Goal: Task Accomplishment & Management: Complete application form

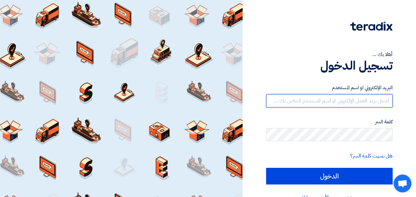
type input "[PERSON_NAME][EMAIL_ADDRESS][DOMAIN_NAME]"
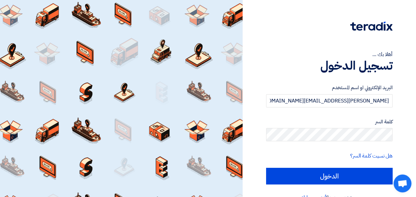
scroll to position [15, 0]
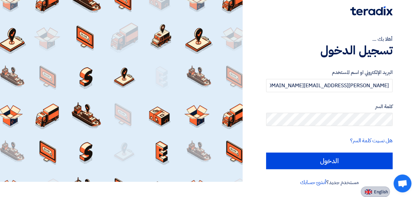
click at [378, 191] on span "English" at bounding box center [381, 191] width 14 height 5
type input "Sign in"
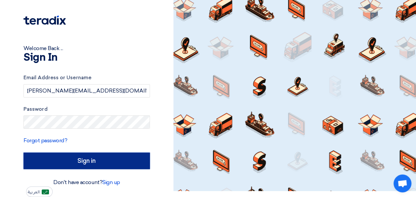
click at [95, 157] on input "Sign in" at bounding box center [87, 160] width 126 height 17
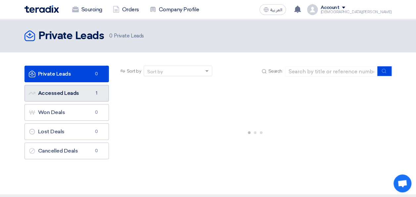
click at [77, 94] on link "Accessed Leads Accessed Leads 1" at bounding box center [67, 93] width 84 height 17
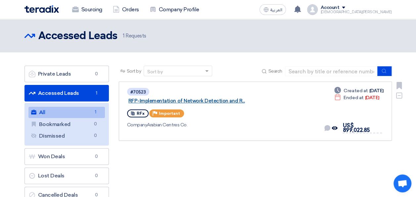
click at [211, 98] on link "RFP-Implementation of Network Detection and R..." at bounding box center [211, 101] width 166 height 6
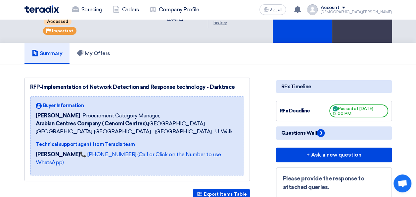
scroll to position [40, 0]
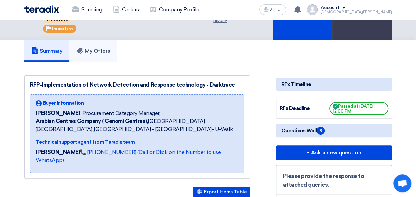
click at [106, 48] on h5 "My Offers" at bounding box center [93, 51] width 33 height 7
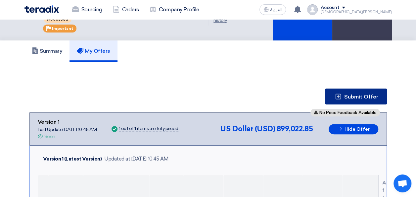
click at [354, 95] on span "Submit Offer" at bounding box center [361, 96] width 34 height 5
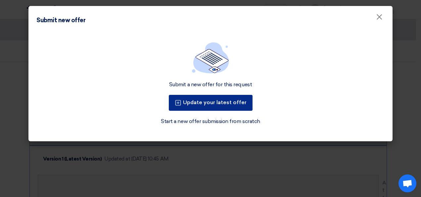
click at [211, 101] on button "Update your latest offer" at bounding box center [211, 103] width 84 height 16
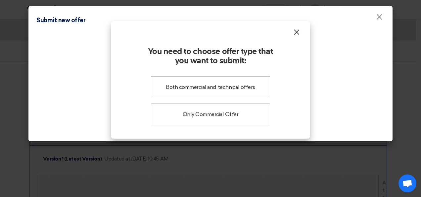
click at [297, 36] on span "×" at bounding box center [296, 33] width 7 height 13
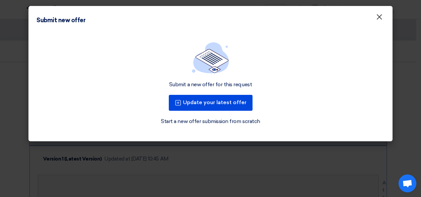
click at [382, 20] on span "×" at bounding box center [379, 18] width 7 height 13
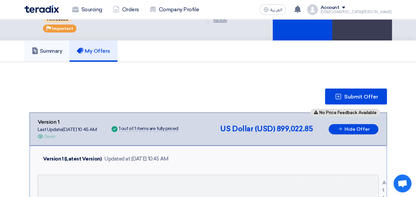
click at [56, 58] on link "Summary" at bounding box center [47, 50] width 45 height 21
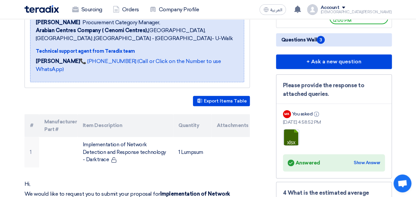
scroll to position [51, 0]
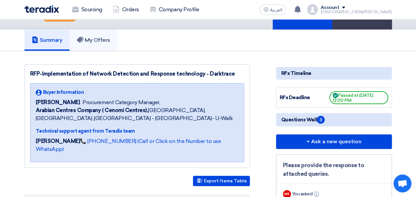
click at [99, 39] on h5 "My Offers" at bounding box center [93, 40] width 33 height 7
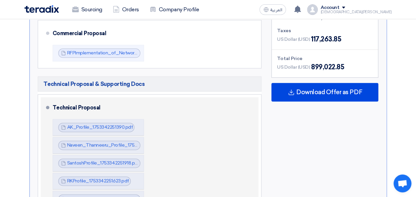
scroll to position [368, 0]
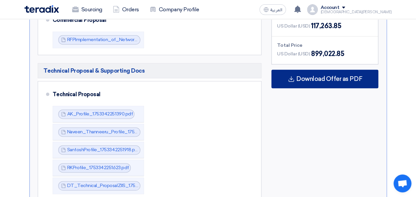
click at [328, 80] on span "Download Offer as PDF" at bounding box center [329, 79] width 66 height 6
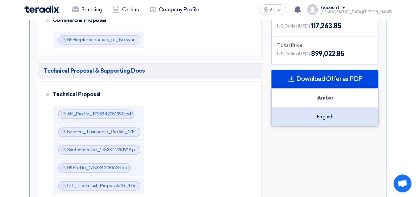
click at [326, 112] on div "English" at bounding box center [325, 116] width 106 height 19
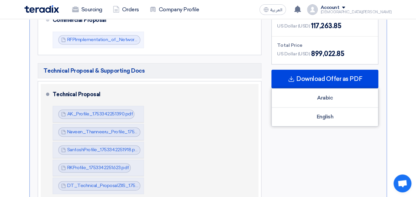
click at [191, 109] on div "Technical Proposal AK_Profile_1753342251390.pdf AK_Profile_1753342251390.pdf" at bounding box center [155, 140] width 204 height 109
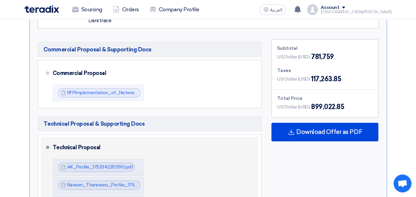
scroll to position [301, 0]
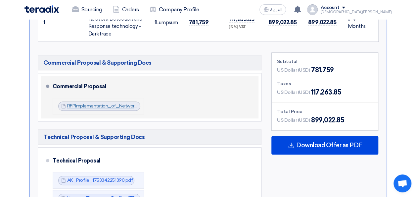
click at [99, 104] on link "RFPImplementation_of_Network_Detection_and_Response_technology__Darktrace_BOW_1…" at bounding box center [186, 106] width 239 height 6
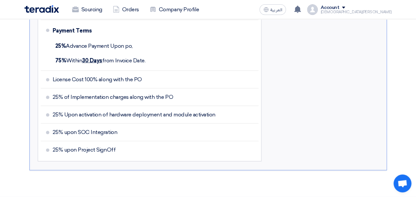
scroll to position [646, 0]
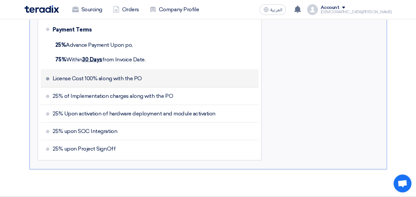
drag, startPoint x: 53, startPoint y: 76, endPoint x: 167, endPoint y: 80, distance: 113.6
click at [167, 80] on li "License Cost 100% along with the PO" at bounding box center [150, 79] width 218 height 18
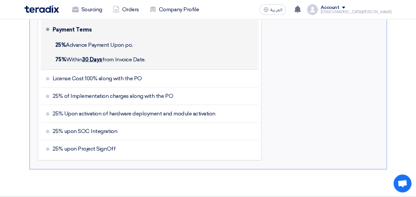
drag, startPoint x: 54, startPoint y: 43, endPoint x: 135, endPoint y: 44, distance: 80.5
click at [135, 44] on div "25% Advance Payment Upon po," at bounding box center [155, 45] width 204 height 15
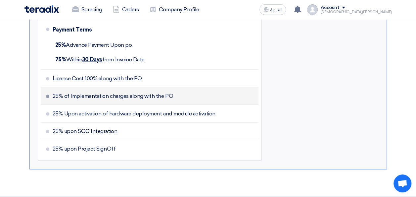
copy span "25% Advance Payment Upon po,"
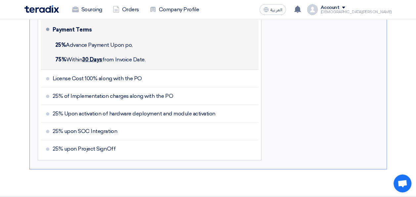
drag, startPoint x: 56, startPoint y: 56, endPoint x: 150, endPoint y: 60, distance: 93.8
click at [150, 60] on div "75% [DATE] from Invoice Date." at bounding box center [155, 59] width 204 height 15
copy span "75% [DATE] from Invoice Date."
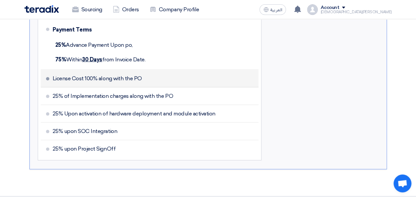
drag, startPoint x: 53, startPoint y: 76, endPoint x: 152, endPoint y: 80, distance: 99.7
click at [152, 80] on li "License Cost 100% along with the PO" at bounding box center [150, 79] width 218 height 18
copy span "License Cost 100% along with the PO"
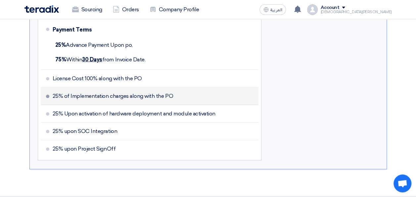
drag, startPoint x: 51, startPoint y: 93, endPoint x: 176, endPoint y: 94, distance: 125.8
click at [176, 94] on li "25% of Implementation charges along with the PO" at bounding box center [150, 96] width 218 height 18
copy span "25% of Implementation charges along with the PO"
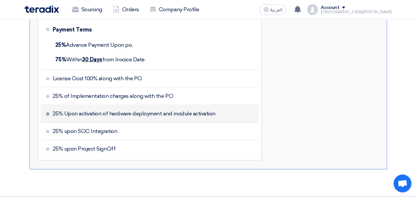
drag, startPoint x: 53, startPoint y: 111, endPoint x: 228, endPoint y: 110, distance: 175.5
click at [228, 110] on li "25% Upon activation of hardware deployment and module activation" at bounding box center [150, 114] width 218 height 18
copy span "25% Upon activation of hardware deployment and module activation"
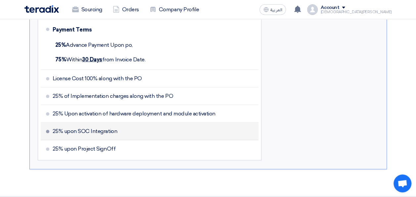
drag, startPoint x: 52, startPoint y: 128, endPoint x: 123, endPoint y: 127, distance: 70.9
click at [123, 127] on li "25% upon SOC Integration" at bounding box center [150, 132] width 218 height 18
copy span "25% upon SOC Integration"
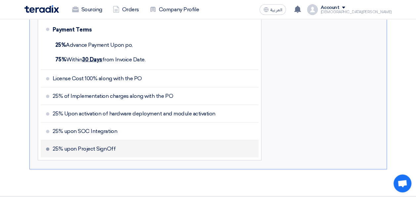
drag, startPoint x: 53, startPoint y: 146, endPoint x: 126, endPoint y: 143, distance: 73.6
click at [126, 143] on li "25% upon Project SignOff" at bounding box center [150, 148] width 218 height 17
copy span "25% upon Project SignOff"
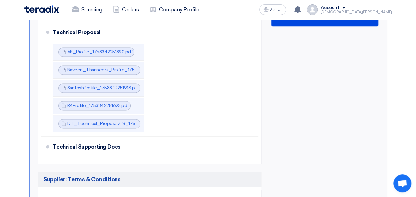
scroll to position [428, 0]
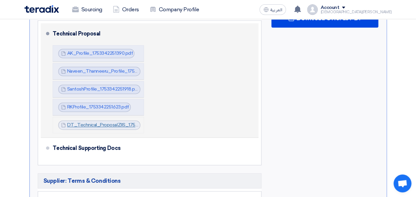
click at [109, 124] on link "DT_Technical_ProposalZIIS_1753342255224.pdf" at bounding box center [118, 125] width 103 height 6
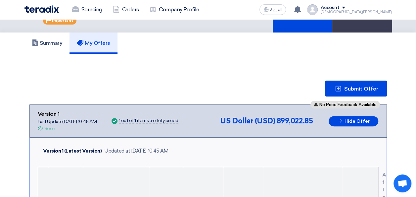
scroll to position [0, 0]
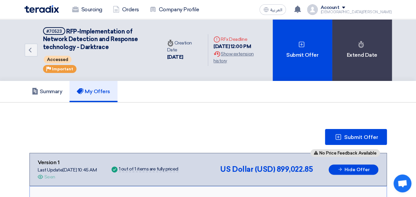
click at [93, 86] on link "My Offers" at bounding box center [94, 91] width 48 height 21
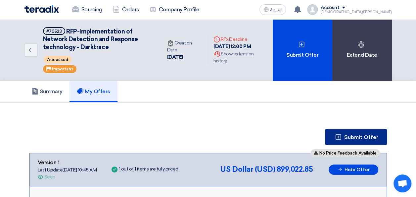
click at [354, 135] on span "Submit Offer" at bounding box center [361, 136] width 34 height 5
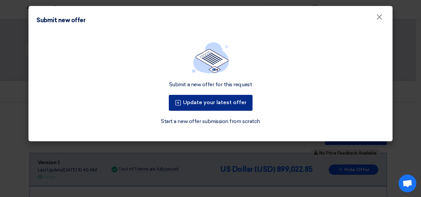
click at [212, 102] on button "Update your latest offer" at bounding box center [211, 103] width 84 height 16
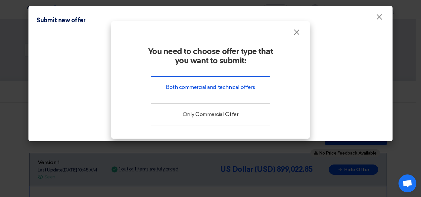
click at [202, 88] on div "Both commercial and technical offers" at bounding box center [210, 87] width 119 height 22
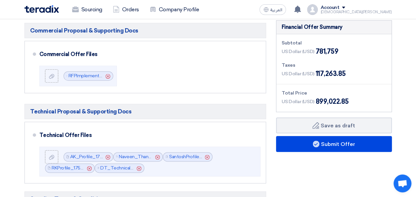
scroll to position [174, 0]
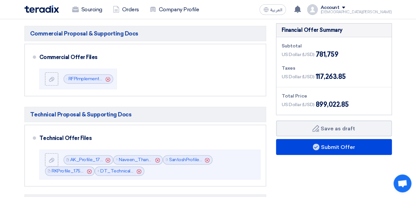
click at [416, 86] on section "Offer Details # Part Number Item Description Quantity Unit Price (US$) Taxes + …" at bounding box center [208, 172] width 416 height 576
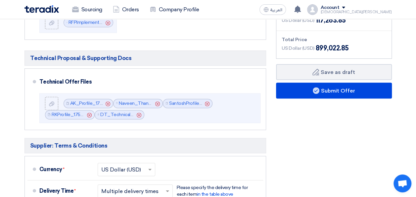
scroll to position [229, 0]
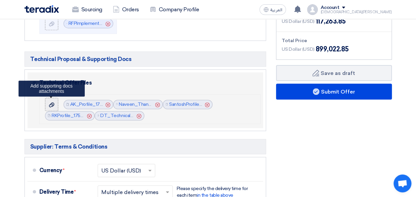
click at [52, 105] on use at bounding box center [51, 104] width 5 height 5
click at [0, 0] on input "file" at bounding box center [0, 0] width 0 height 0
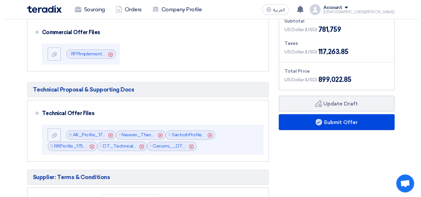
scroll to position [198, 0]
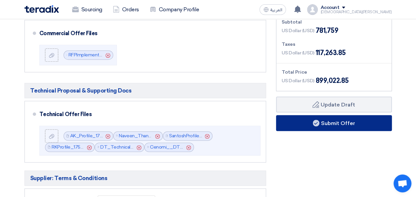
click at [342, 124] on button "Submit Offer" at bounding box center [334, 123] width 116 height 16
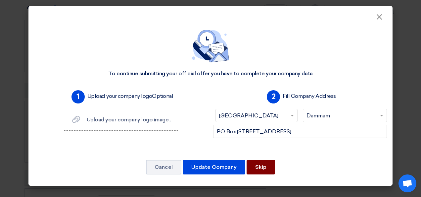
click at [267, 164] on button "Skip" at bounding box center [261, 167] width 28 height 15
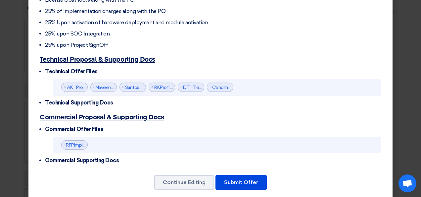
scroll to position [270, 0]
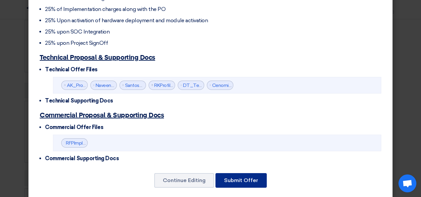
click at [242, 173] on button "Submit Offer" at bounding box center [241, 180] width 51 height 15
